Goal: Task Accomplishment & Management: Manage account settings

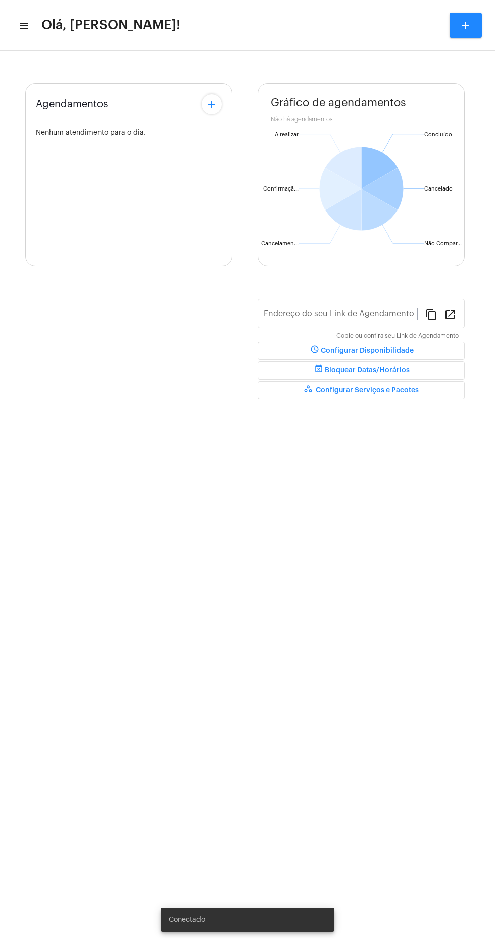
type input "[URL][DOMAIN_NAME][PERSON_NAME]"
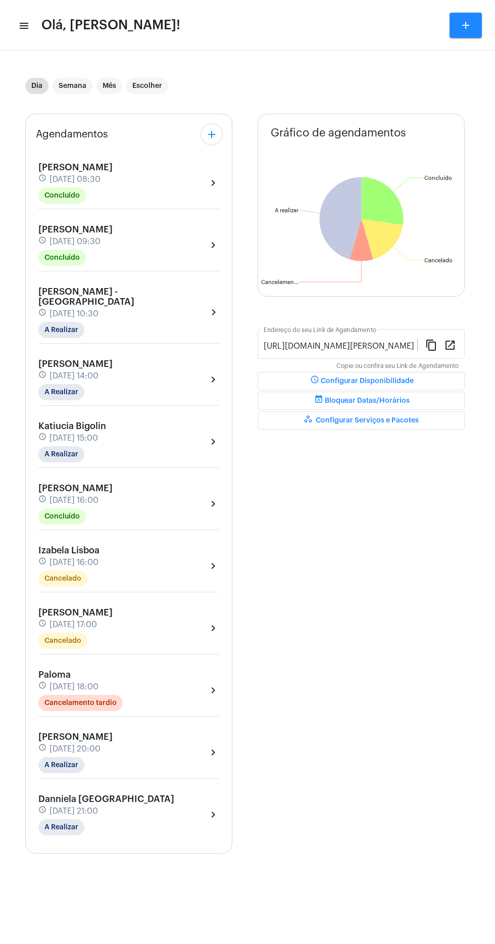
click at [24, 23] on mat-icon "menu" at bounding box center [23, 26] width 10 height 12
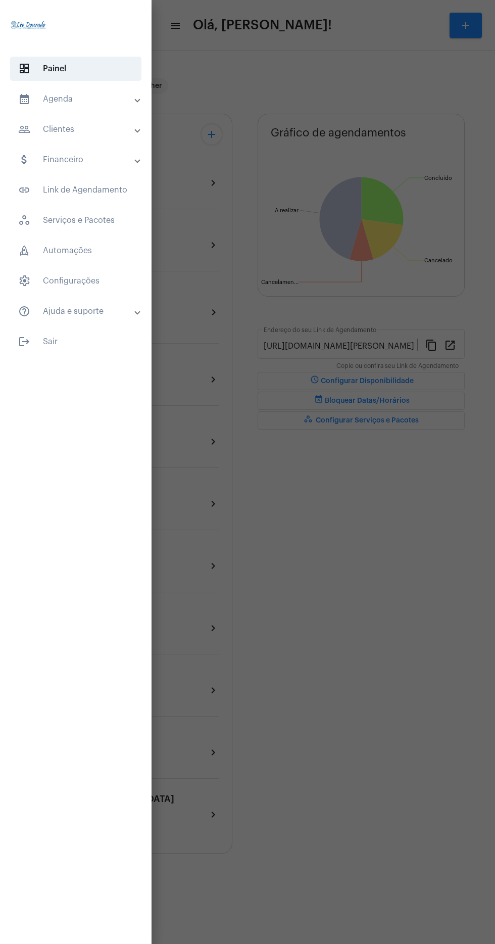
click at [131, 183] on span "link_outlined Link de Agendamento" at bounding box center [75, 190] width 131 height 24
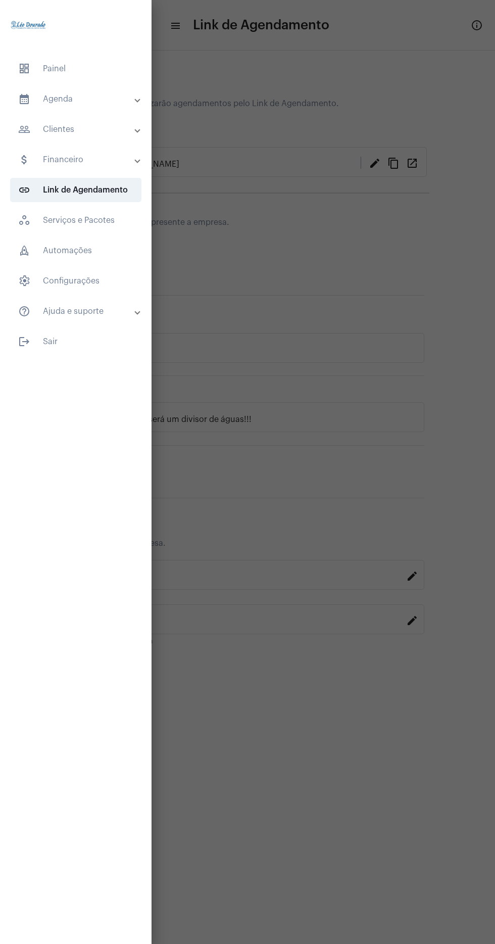
click at [110, 130] on mat-panel-title "people_outline Clientes" at bounding box center [76, 129] width 117 height 12
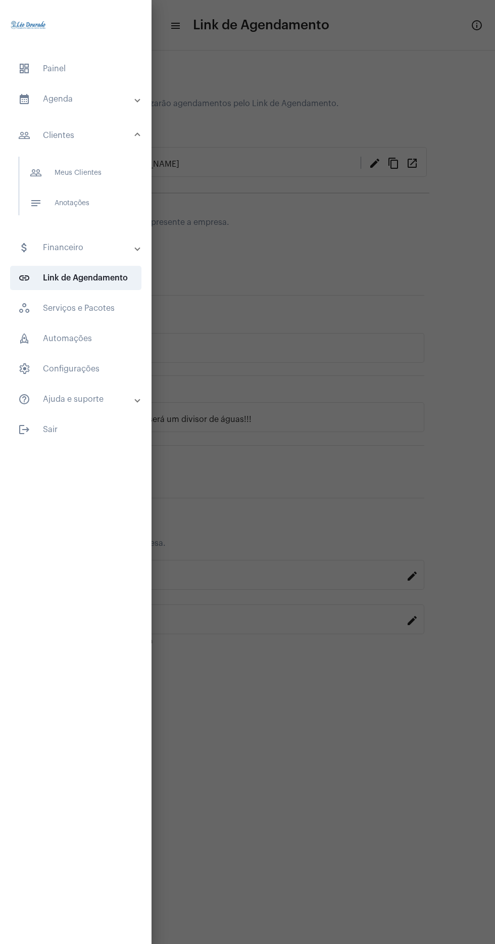
click at [275, 321] on div at bounding box center [247, 472] width 495 height 944
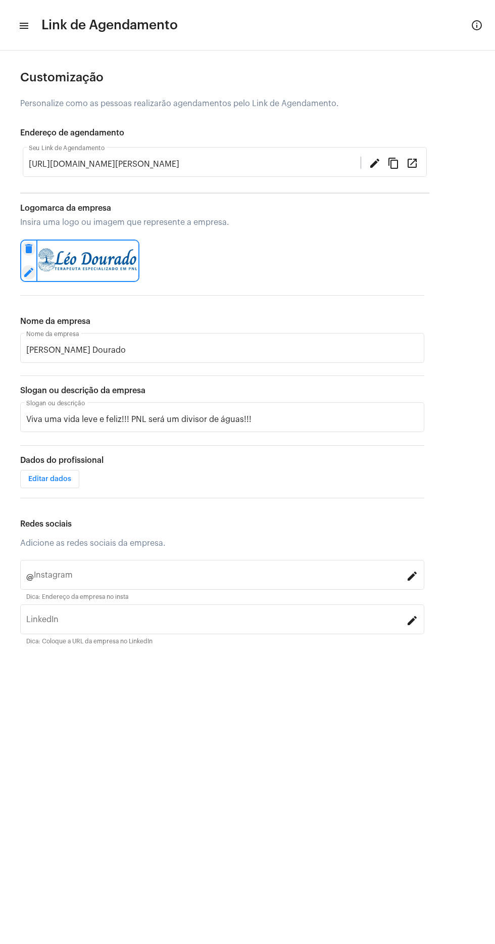
click at [24, 20] on mat-icon "menu" at bounding box center [23, 26] width 10 height 12
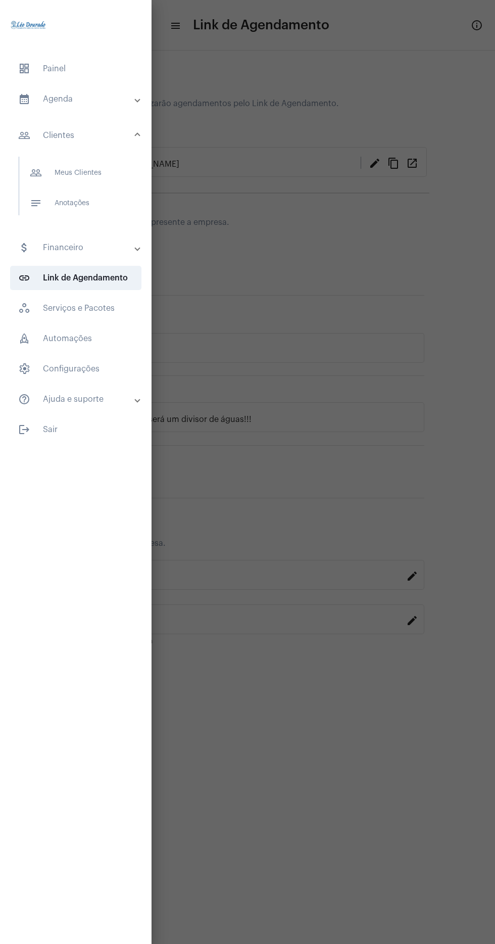
click at [113, 102] on mat-panel-title "calendar_month_outlined Agenda" at bounding box center [76, 99] width 117 height 12
click at [112, 132] on span "calendar_month_outlined Calendário" at bounding box center [75, 140] width 107 height 24
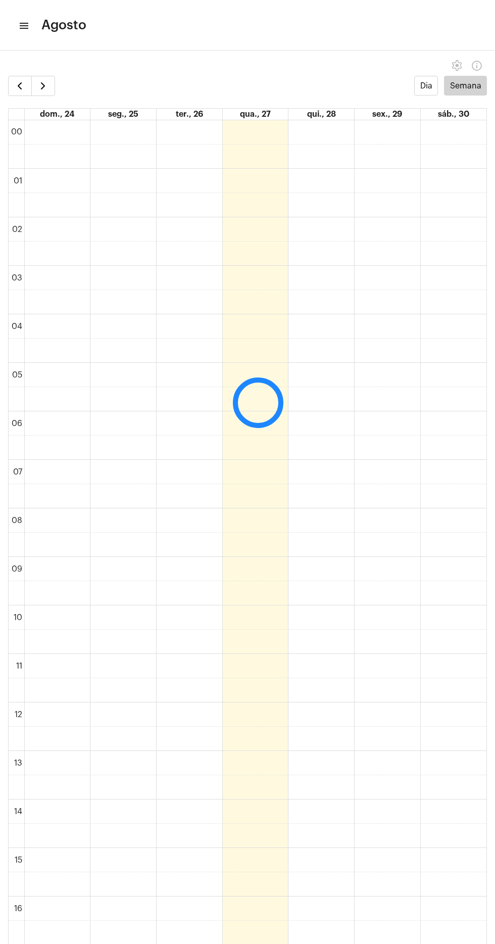
scroll to position [292, 0]
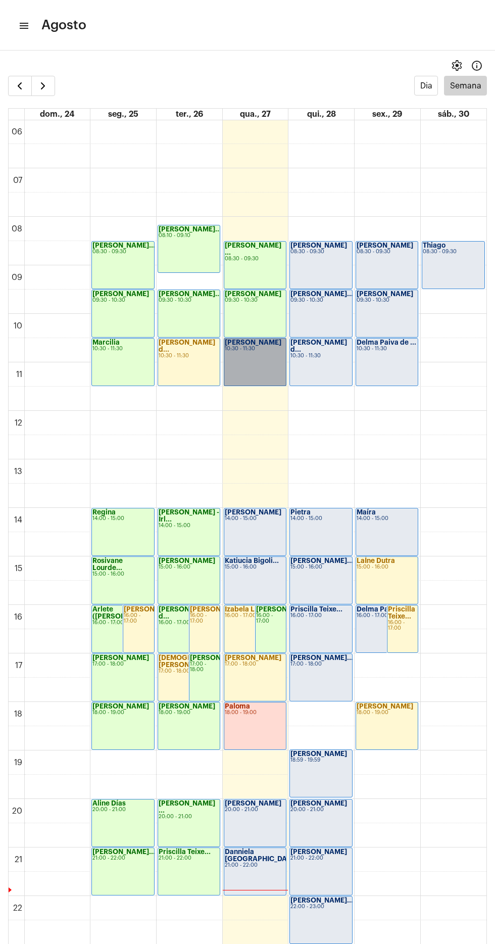
click at [252, 359] on link "[PERSON_NAME] 10:30 - 11:30" at bounding box center [255, 362] width 63 height 48
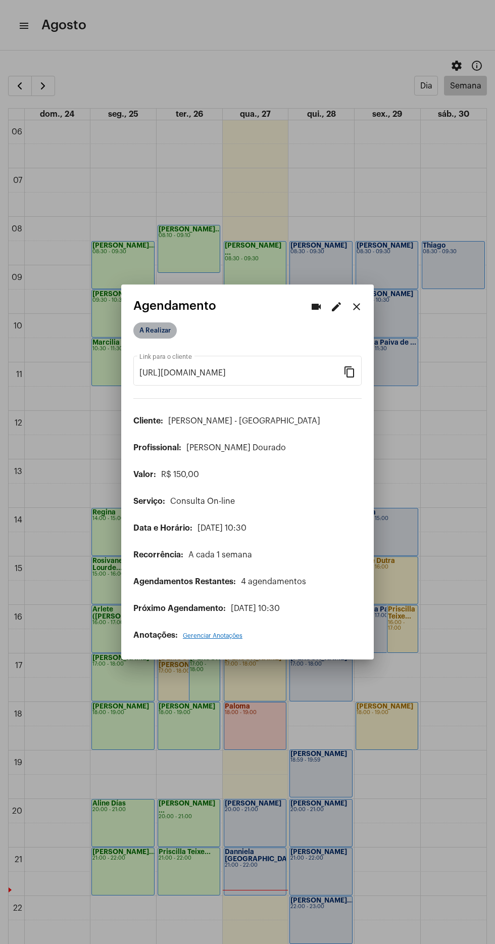
click at [158, 324] on mat-chip "A Realizar" at bounding box center [154, 331] width 43 height 16
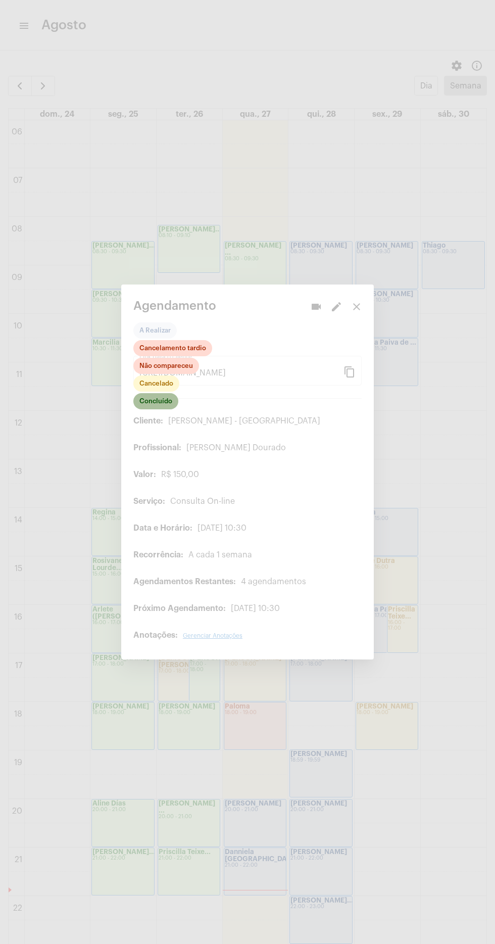
click at [173, 394] on mat-chip "Concluído" at bounding box center [155, 401] width 45 height 16
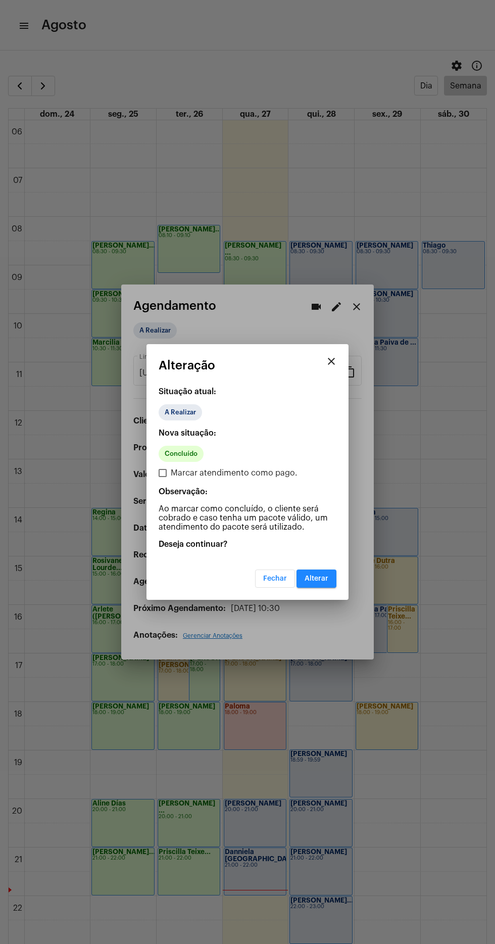
click at [343, 561] on mat-dialog-container "close Alteração Situação atual: A Realizar Nova situação: Concluído Marcar aten…" at bounding box center [248, 472] width 202 height 256
click at [340, 573] on mat-dialog-container "close Alteração Situação atual: A Realizar Nova situação: Concluído Marcar aten…" at bounding box center [248, 472] width 202 height 256
click at [321, 591] on mat-dialog-container "close Alteração Situação atual: A Realizar Nova situação: Concluído Marcar aten…" at bounding box center [248, 472] width 202 height 256
click at [326, 577] on span "Alterar" at bounding box center [317, 578] width 24 height 7
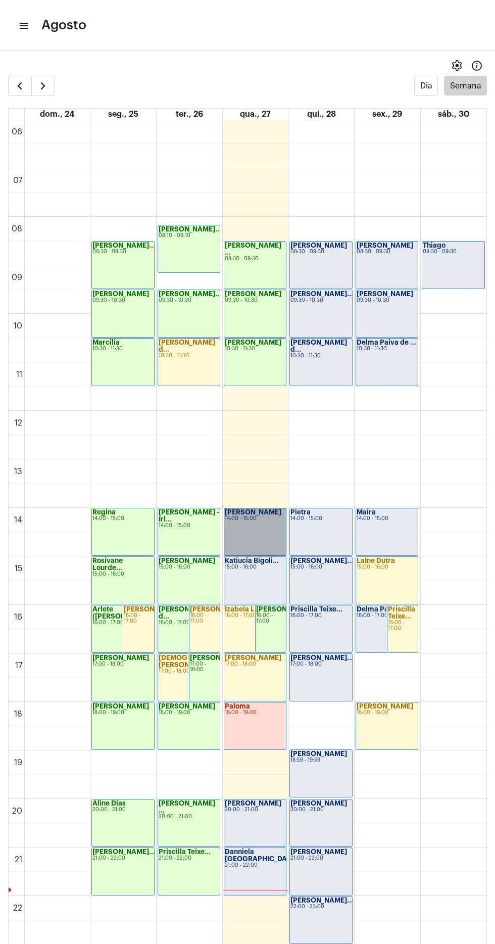
click at [254, 522] on link "[PERSON_NAME] 14:00 - 15:00" at bounding box center [255, 532] width 63 height 48
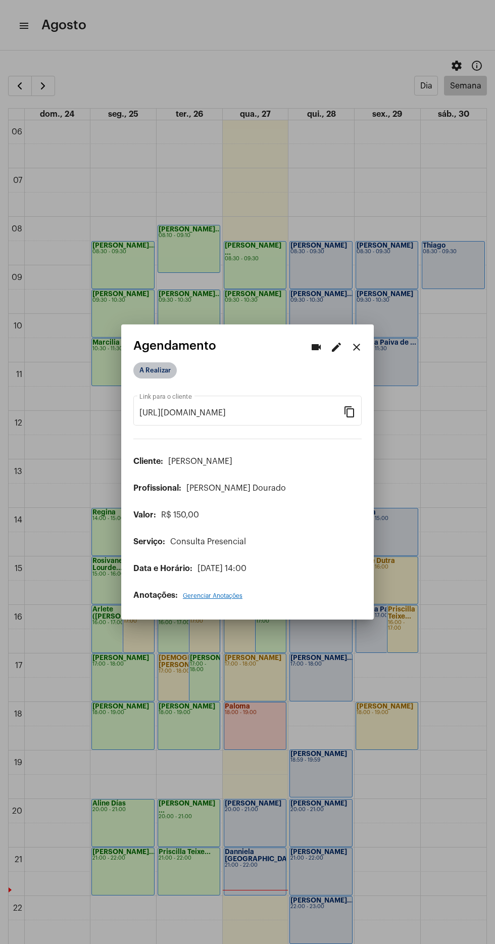
click at [161, 370] on mat-chip "A Realizar" at bounding box center [154, 371] width 43 height 16
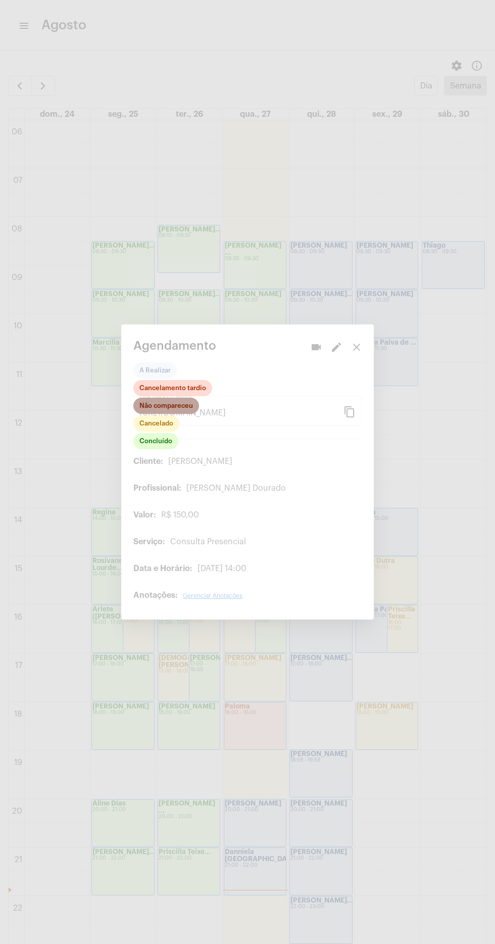
click at [171, 402] on mat-chip "Não compareceu" at bounding box center [166, 406] width 66 height 16
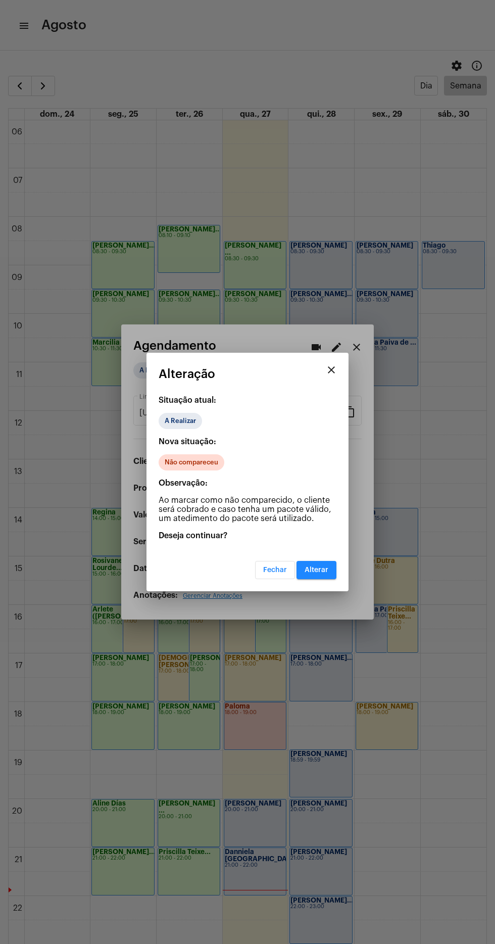
click at [236, 678] on div at bounding box center [247, 472] width 495 height 944
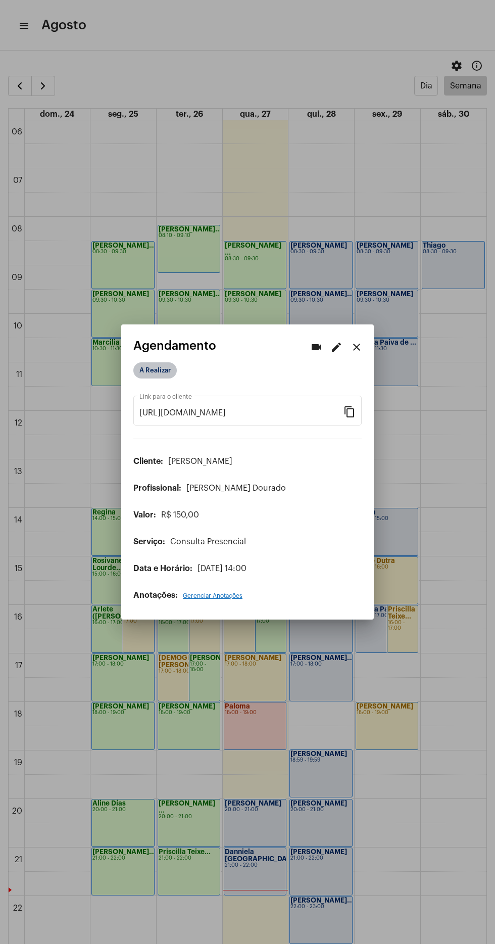
click at [159, 366] on mat-chip "A Realizar" at bounding box center [154, 371] width 43 height 16
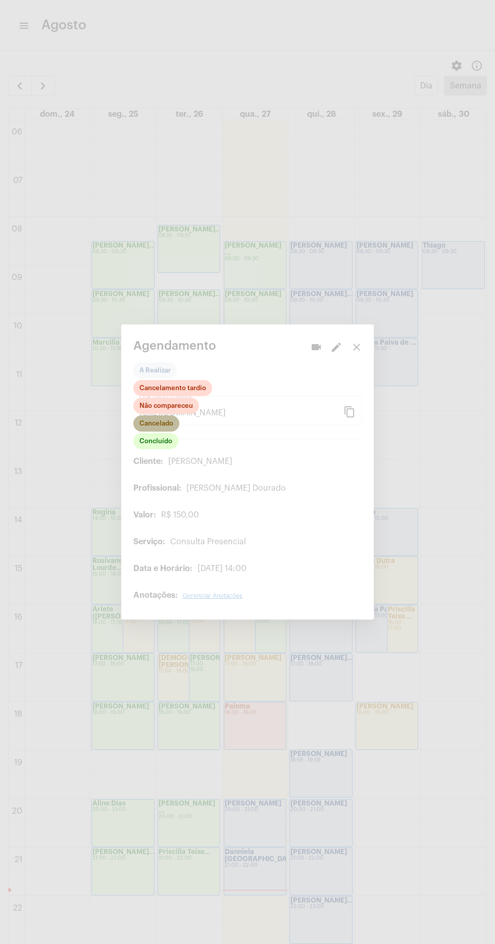
click at [167, 424] on mat-chip "Cancelado" at bounding box center [156, 424] width 46 height 16
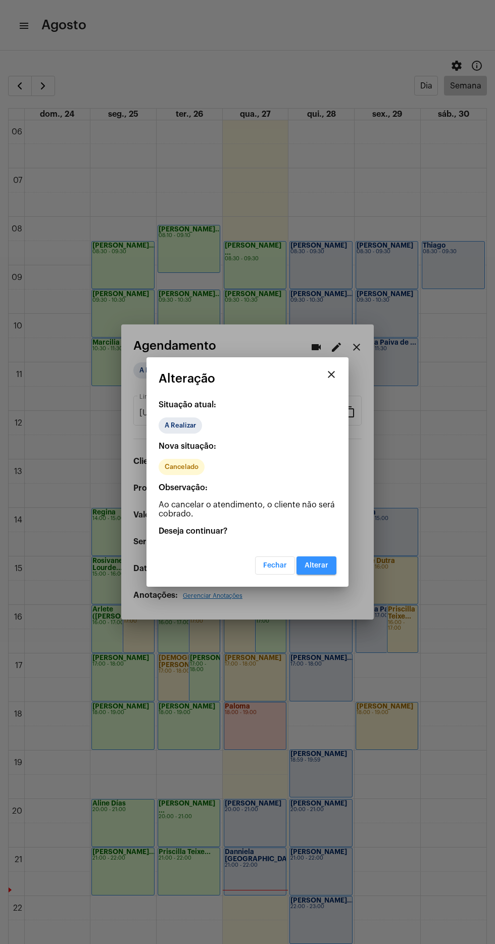
click at [334, 571] on button "Alterar" at bounding box center [317, 566] width 40 height 18
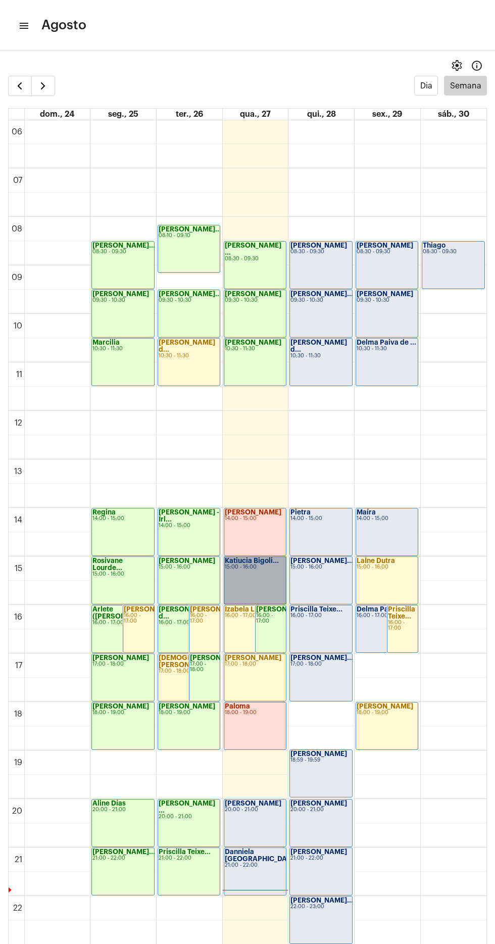
click at [249, 583] on link "Katiucia Bigoli... 15:00 - 16:00" at bounding box center [255, 581] width 63 height 48
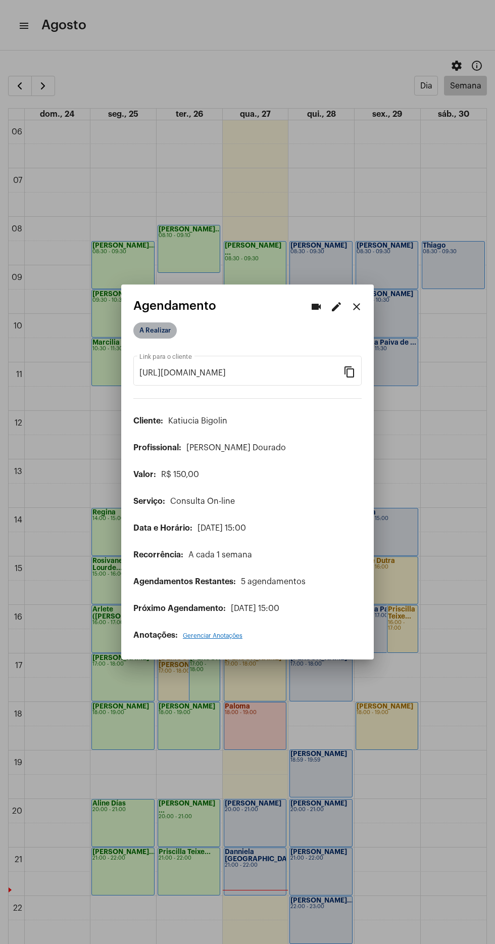
click at [155, 324] on mat-chip "A Realizar" at bounding box center [154, 331] width 43 height 16
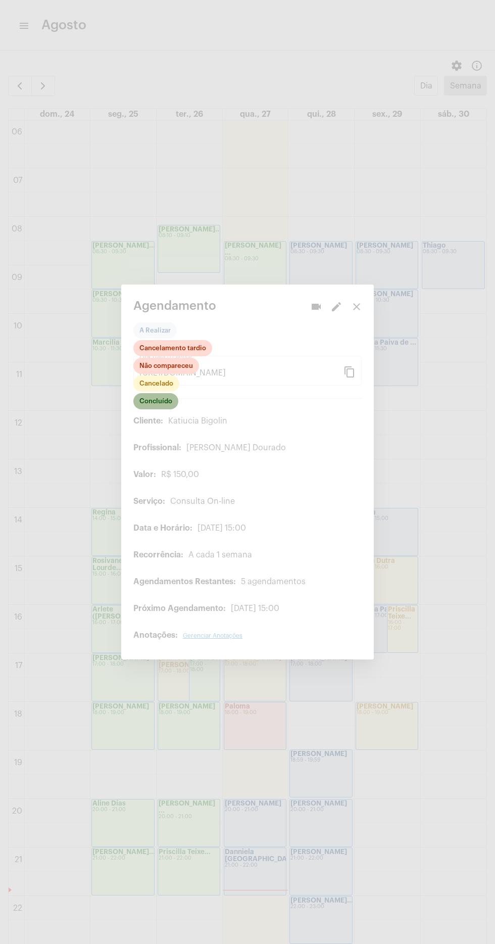
click at [171, 398] on mat-chip "Concluído" at bounding box center [155, 401] width 45 height 16
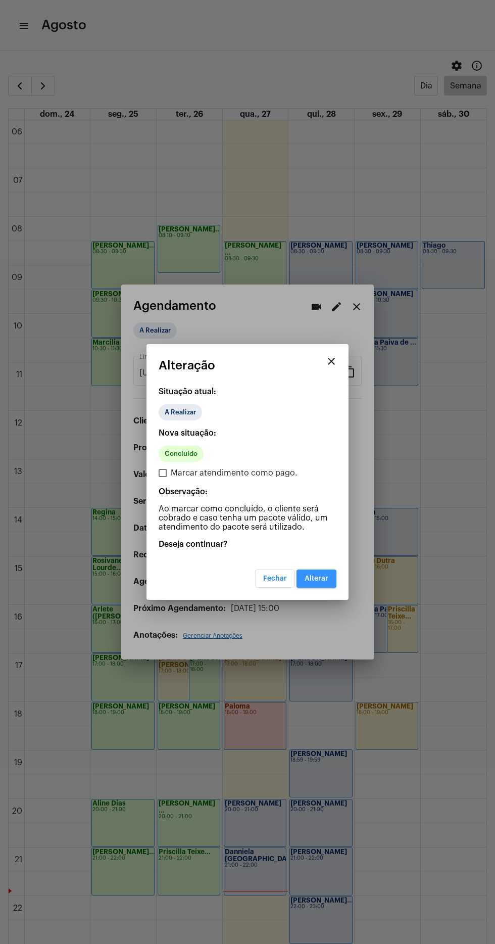
click at [336, 577] on button "Alterar" at bounding box center [317, 579] width 40 height 18
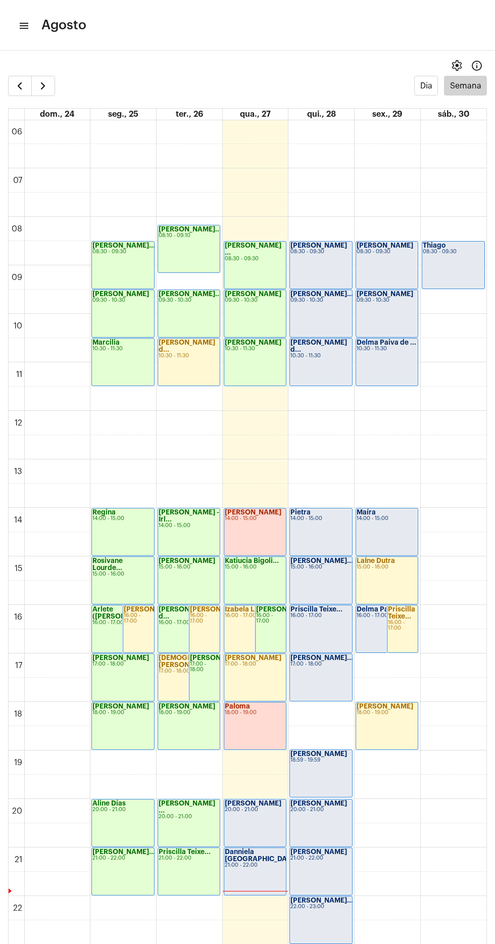
scroll to position [319, 0]
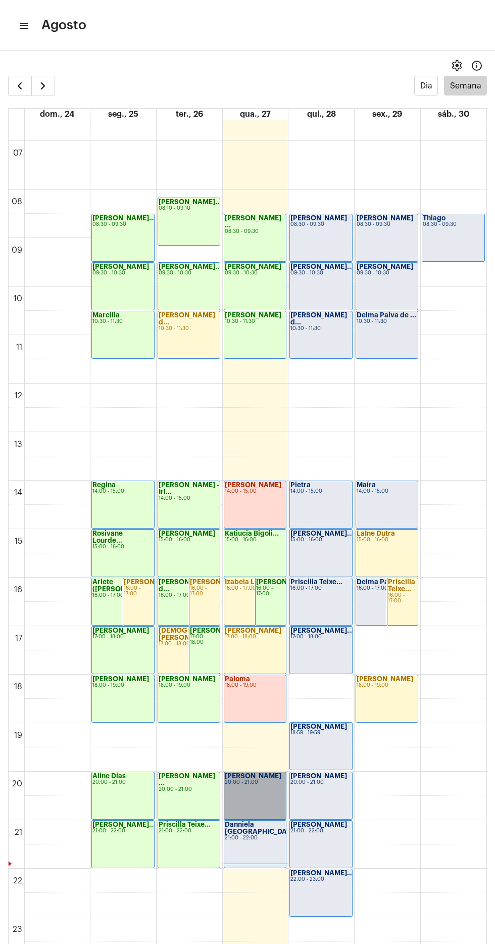
click at [249, 785] on link "[PERSON_NAME] 20:00 - 21:00" at bounding box center [255, 796] width 63 height 48
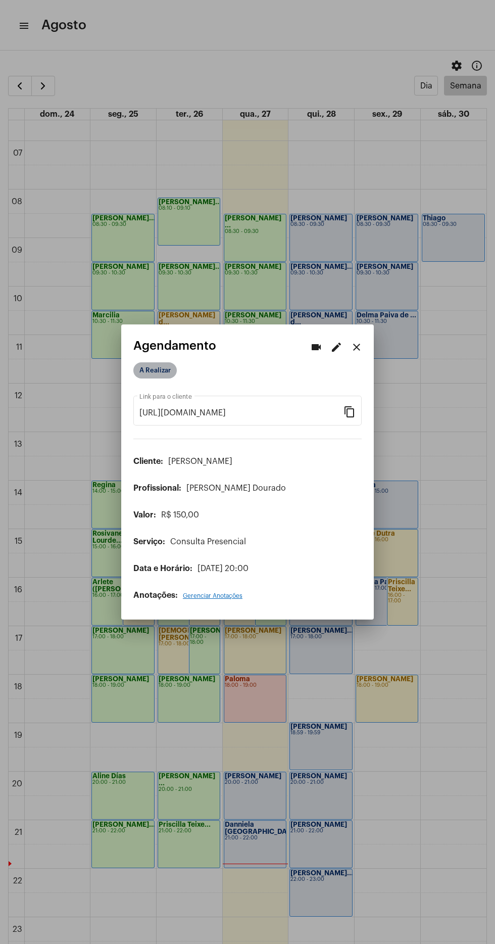
click at [166, 374] on mat-chip "A Realizar" at bounding box center [154, 371] width 43 height 16
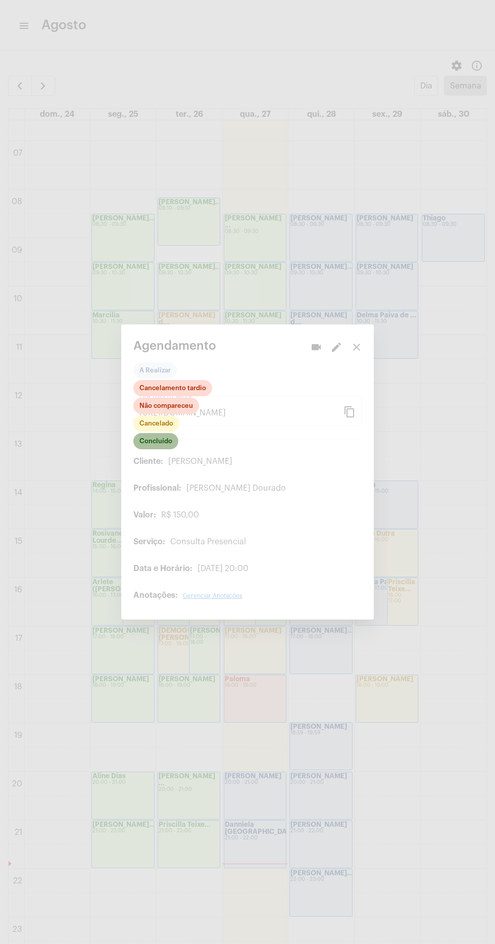
click at [175, 439] on mat-chip "Concluído" at bounding box center [155, 441] width 45 height 16
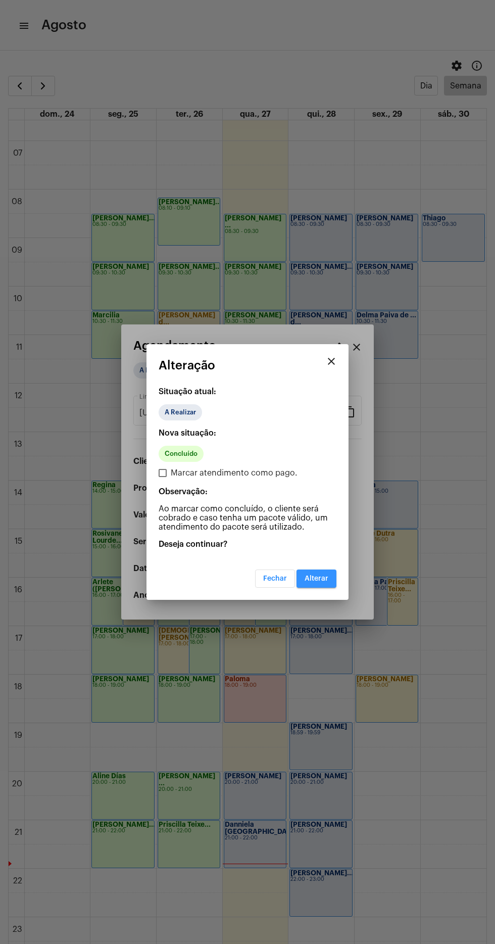
click at [330, 583] on button "Alterar" at bounding box center [317, 579] width 40 height 18
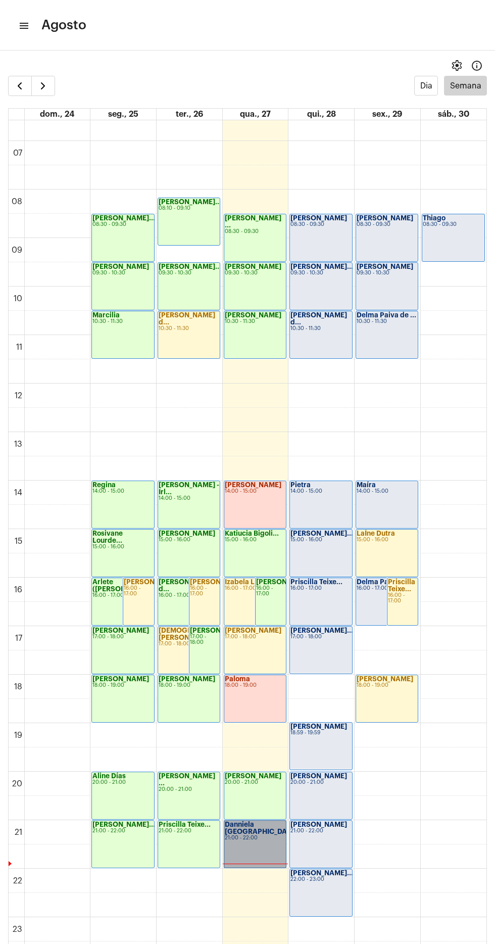
click at [263, 848] on link "Danniela [GEOGRAPHIC_DATA] 21:00 - 22:00" at bounding box center [255, 845] width 63 height 48
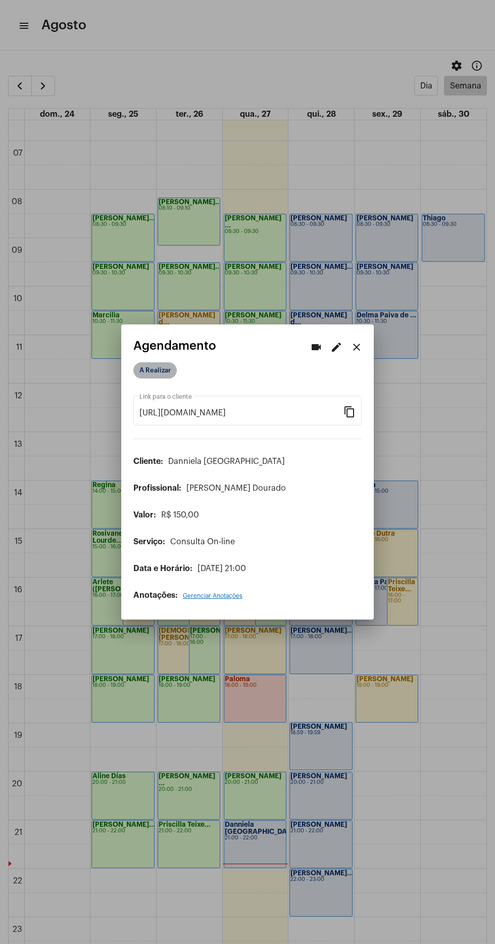
click at [171, 363] on mat-chip "A Realizar" at bounding box center [154, 371] width 43 height 16
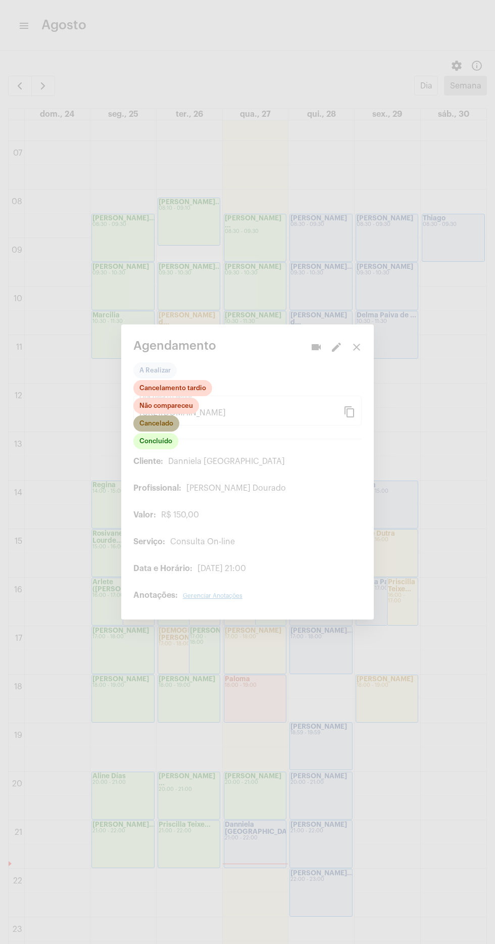
click at [174, 416] on mat-chip "Cancelado" at bounding box center [156, 424] width 46 height 16
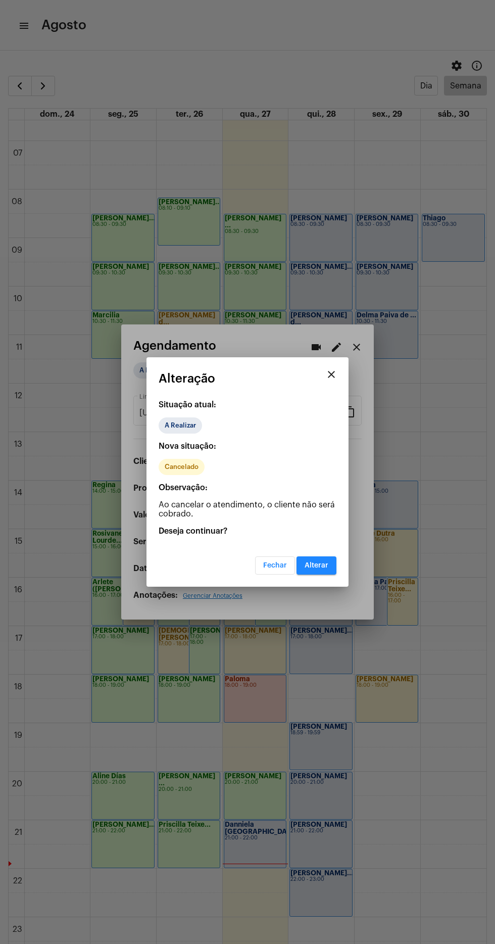
click at [334, 570] on button "Alterar" at bounding box center [317, 566] width 40 height 18
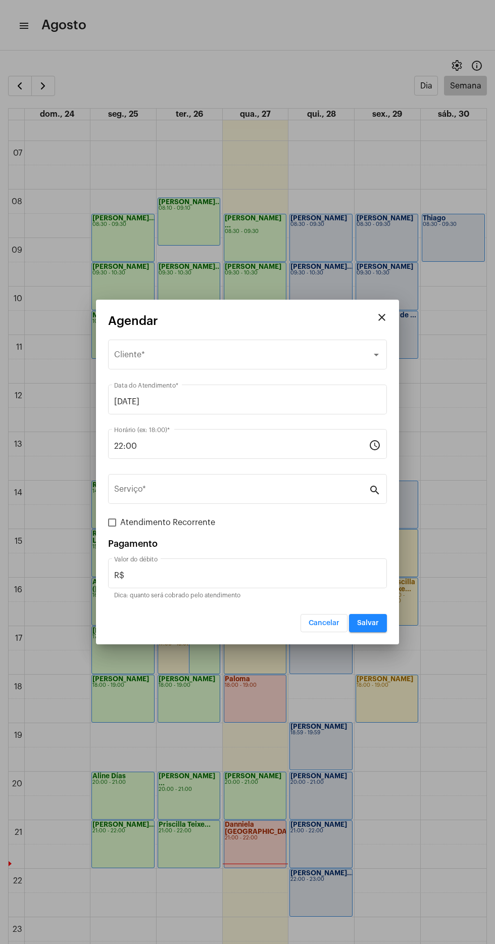
click at [204, 356] on div "Selecione o Cliente" at bounding box center [243, 356] width 258 height 9
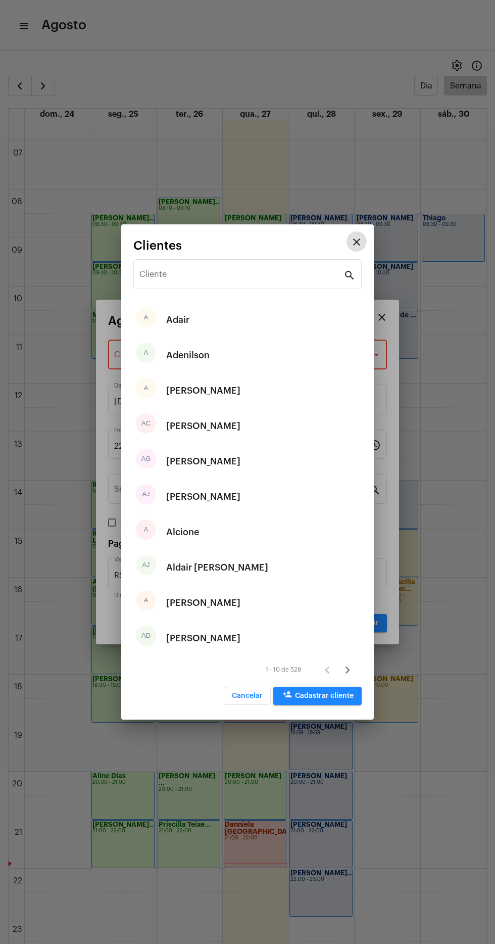
click at [247, 277] on input "Cliente" at bounding box center [242, 276] width 204 height 9
click at [261, 276] on input "Cliente" at bounding box center [242, 276] width 204 height 9
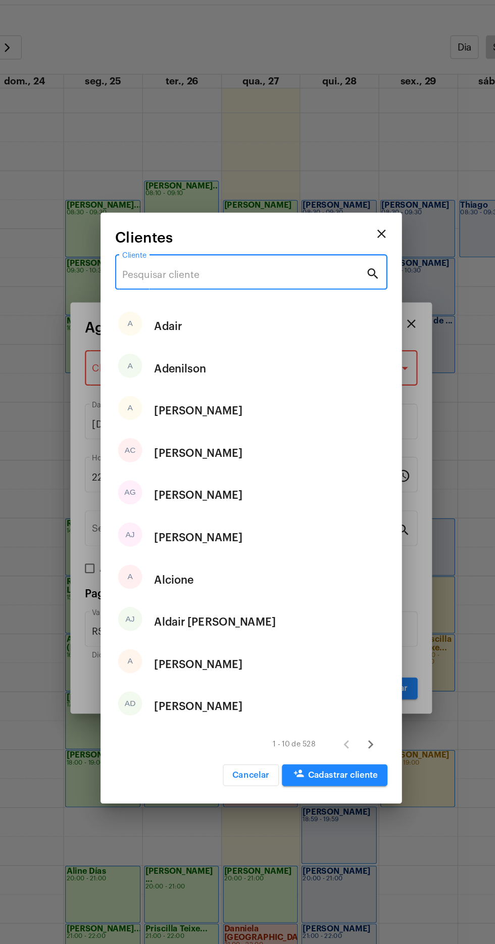
click at [244, 277] on input "Cliente" at bounding box center [242, 276] width 204 height 9
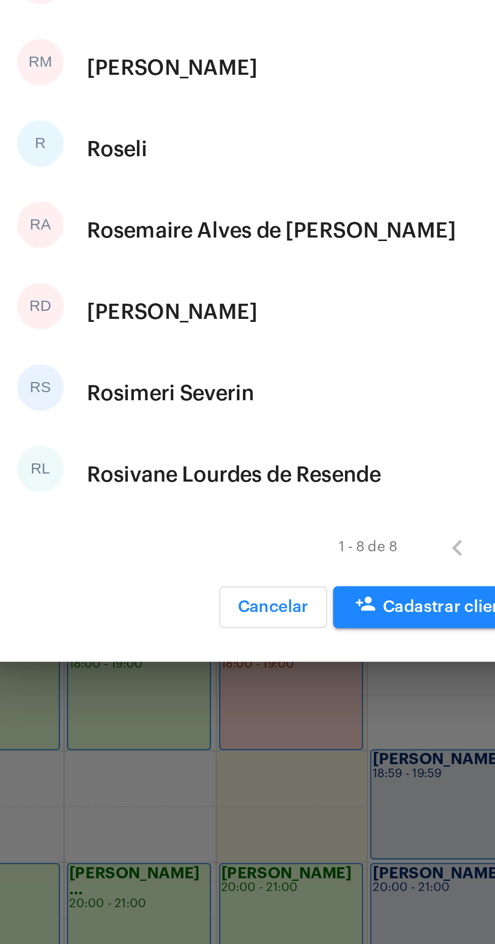
type input "Ros"
click at [241, 538] on div "[PERSON_NAME]" at bounding box center [203, 532] width 74 height 30
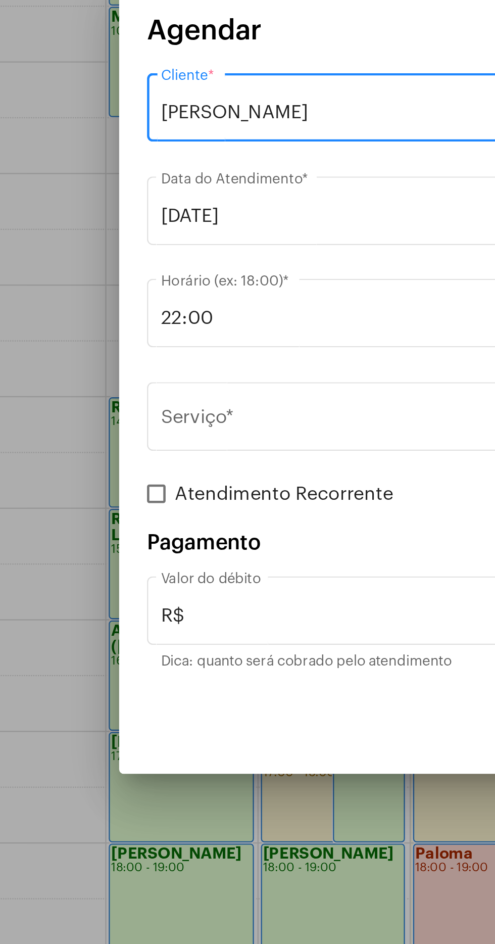
click at [179, 449] on input "22:00" at bounding box center [241, 446] width 255 height 9
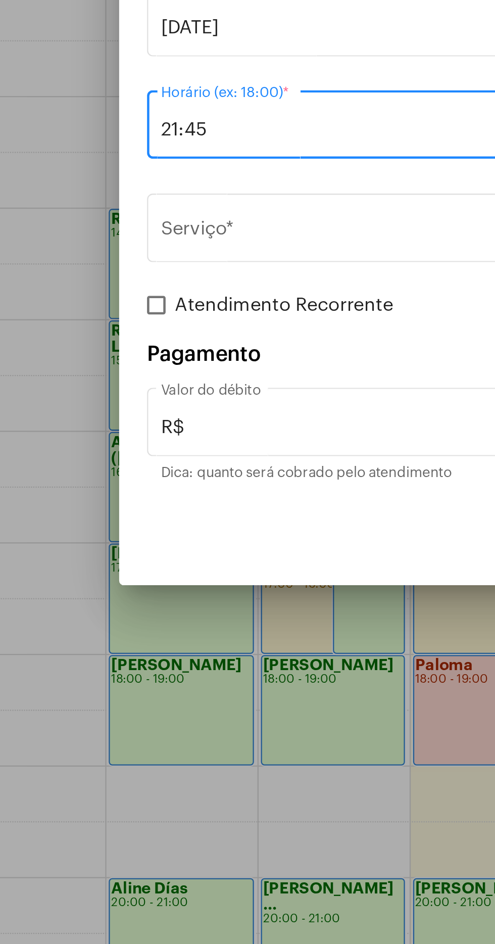
type input "21:45"
click at [221, 495] on input "Serviço *" at bounding box center [241, 491] width 255 height 9
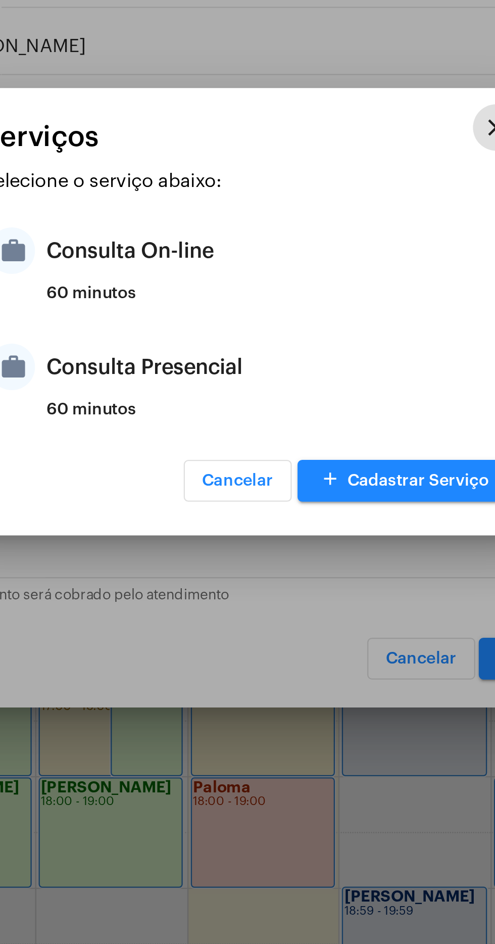
click at [245, 452] on div "Consulta On-line" at bounding box center [260, 446] width 198 height 30
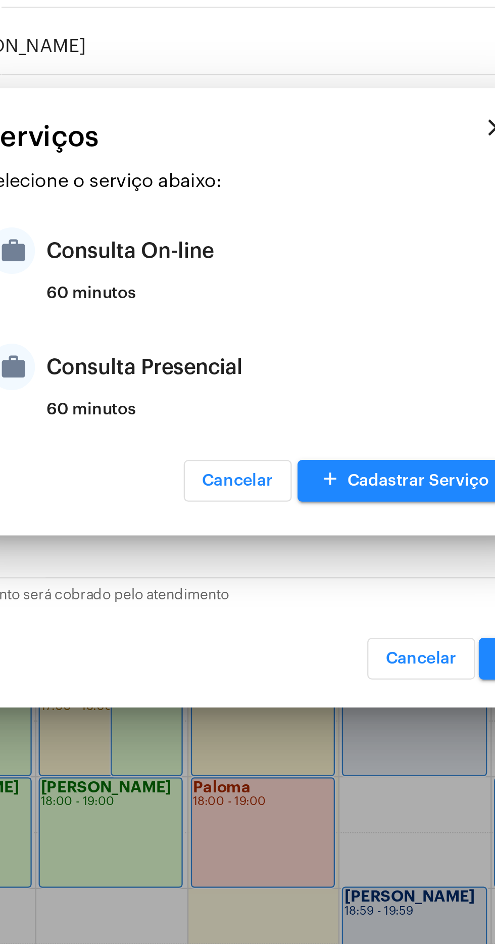
type input "Consulta On-line"
type input "R$ 150"
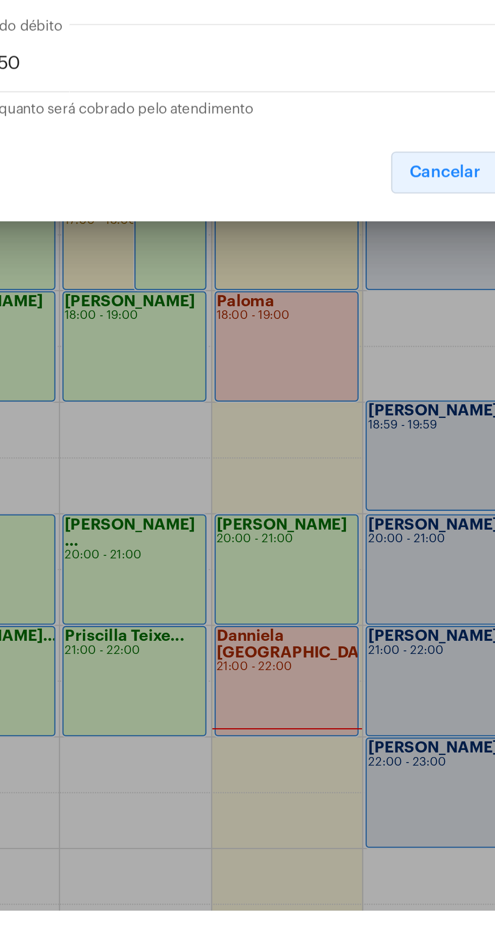
click at [334, 616] on button "Cancelar" at bounding box center [324, 623] width 47 height 18
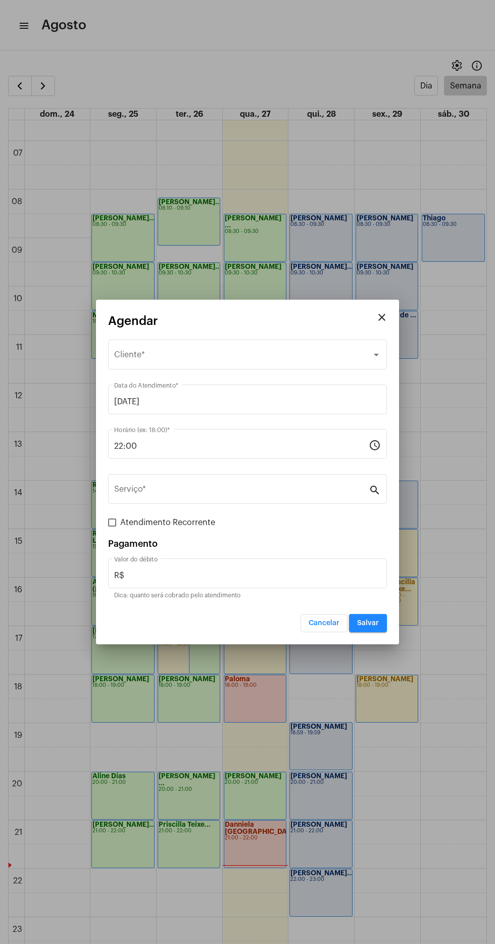
click at [278, 357] on div "Selecione o Cliente" at bounding box center [243, 356] width 258 height 9
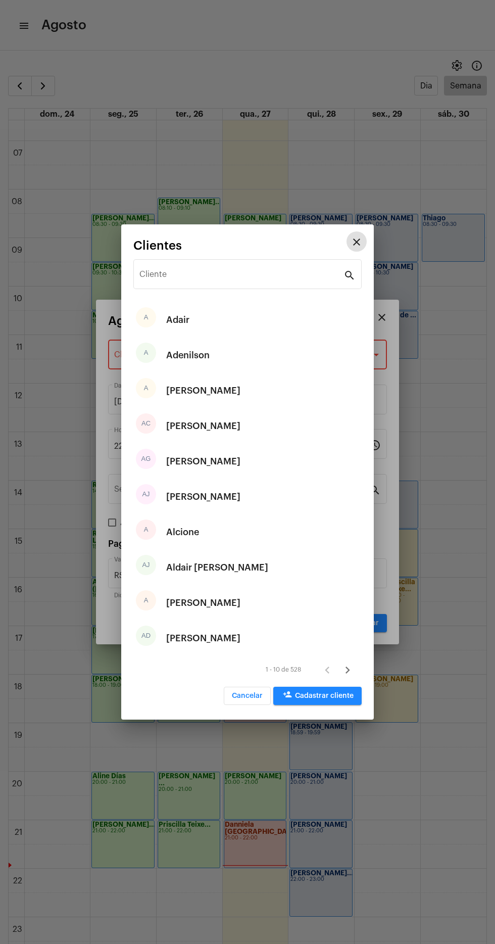
click at [295, 274] on input "Cliente" at bounding box center [242, 276] width 204 height 9
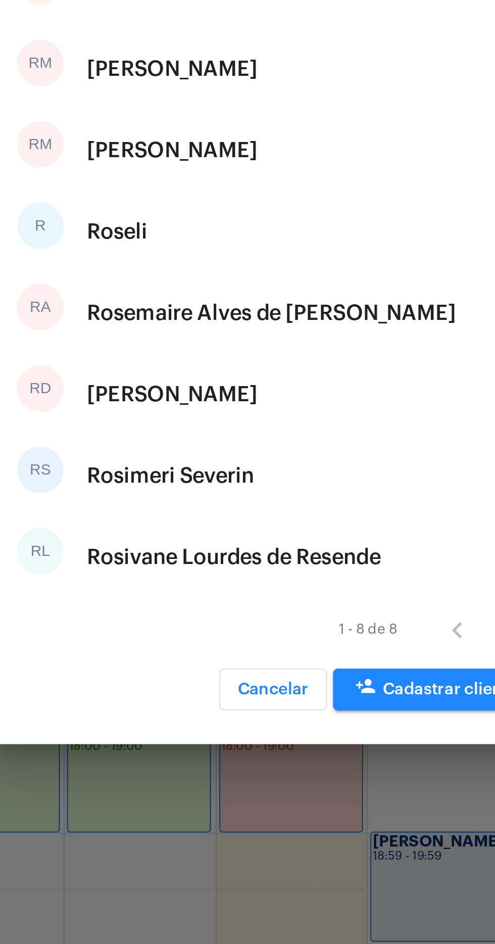
type input "Rose"
click at [241, 531] on div "[PERSON_NAME]" at bounding box center [203, 532] width 74 height 30
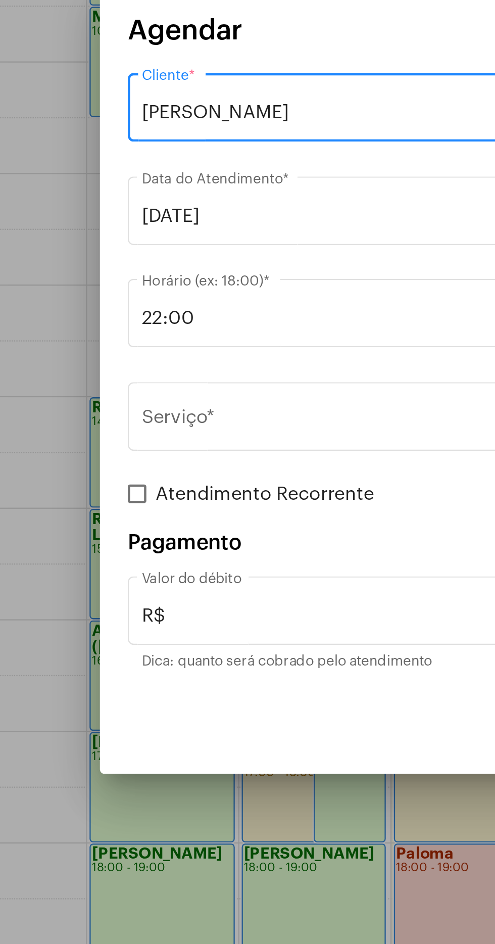
click at [198, 447] on input "22:00" at bounding box center [241, 446] width 255 height 9
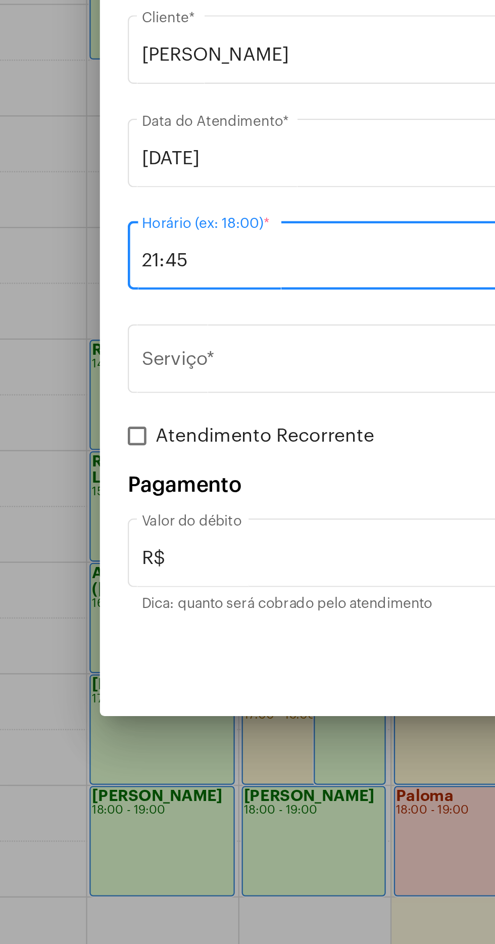
type input "21:45"
click at [197, 487] on input "Serviço *" at bounding box center [241, 491] width 255 height 9
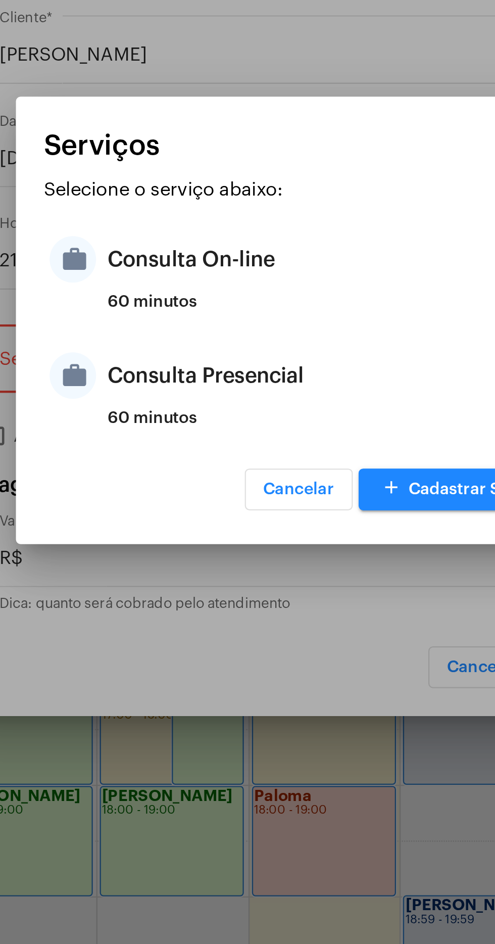
click at [234, 448] on div "Consulta On-line" at bounding box center [260, 446] width 198 height 30
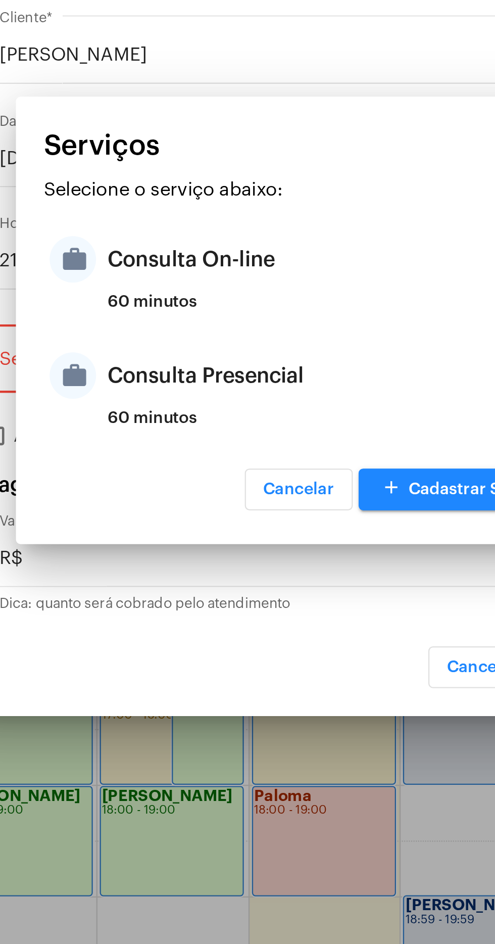
type input "Consulta On-line"
type input "R$ 150"
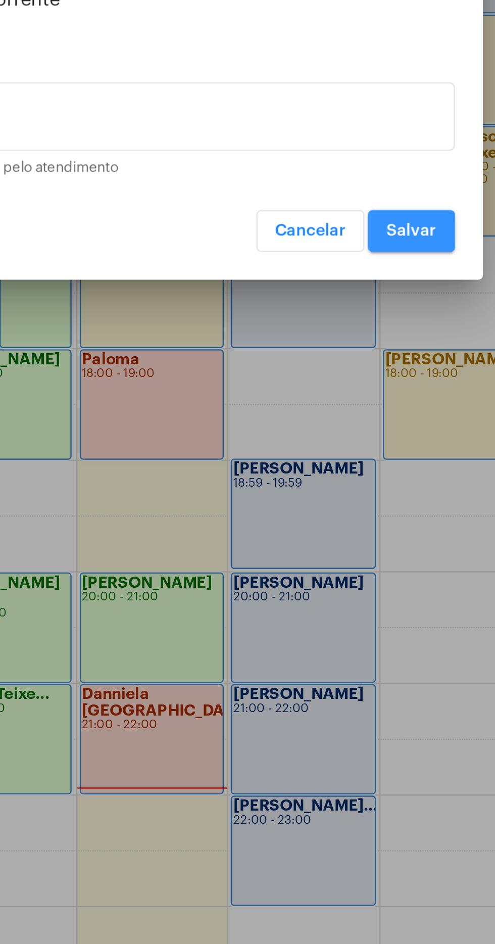
click at [377, 624] on span "Salvar" at bounding box center [368, 623] width 22 height 7
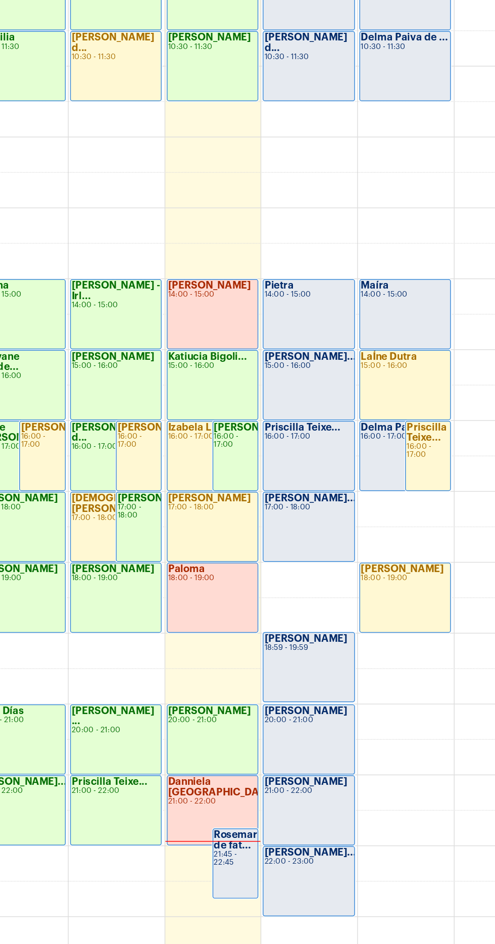
scroll to position [5, 0]
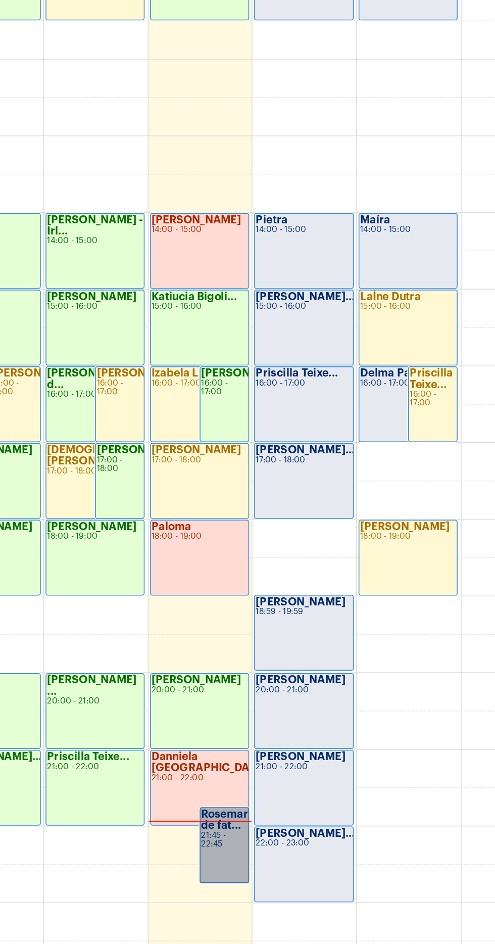
click at [268, 869] on link "Rosemary de fat... 21:45 - 22:45" at bounding box center [270, 876] width 31 height 48
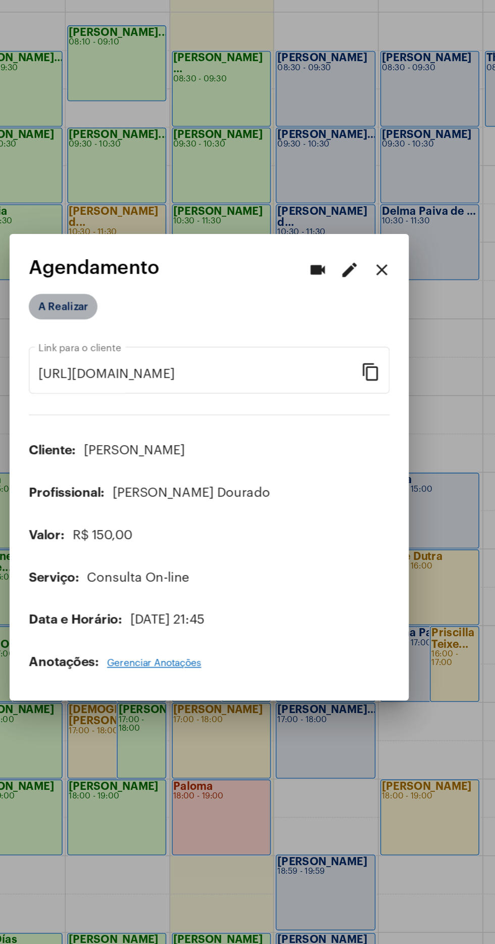
click at [169, 363] on mat-chip "A Realizar" at bounding box center [154, 371] width 43 height 16
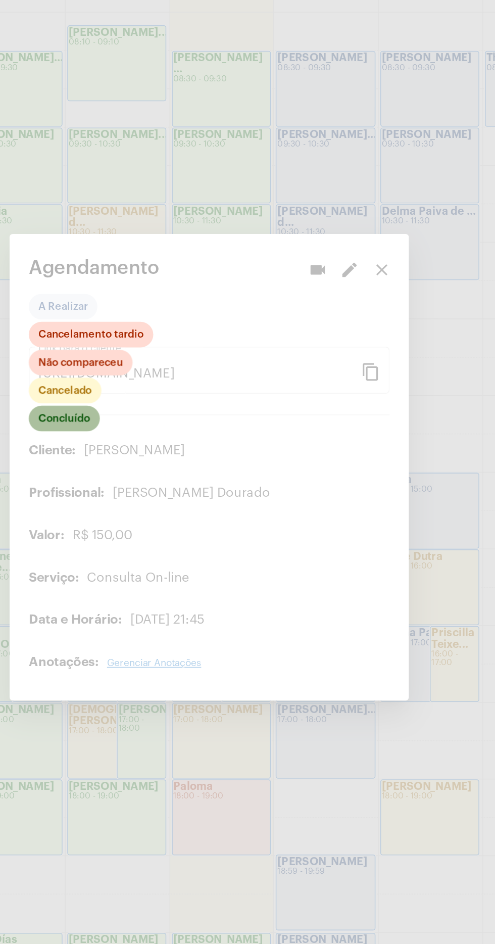
click at [165, 440] on mat-chip "Concluído" at bounding box center [155, 441] width 45 height 16
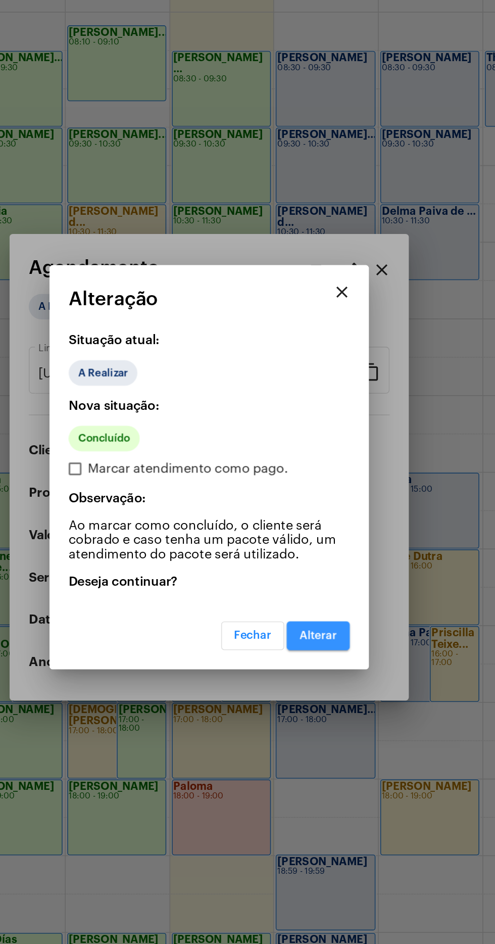
click at [329, 585] on button "Alterar" at bounding box center [317, 579] width 40 height 18
